Goal: Find specific page/section: Find specific page/section

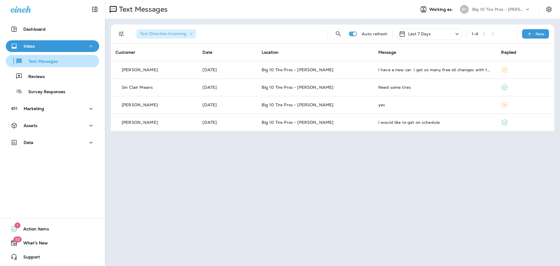
click at [49, 60] on p "Text Messages" at bounding box center [40, 62] width 35 height 6
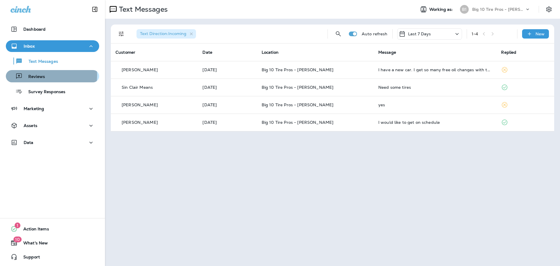
click at [44, 75] on p "Reviews" at bounding box center [33, 77] width 22 height 6
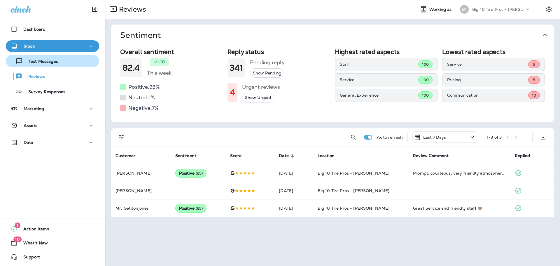
click at [45, 59] on p "Text Messages" at bounding box center [40, 62] width 35 height 6
